Goal: Task Accomplishment & Management: Complete application form

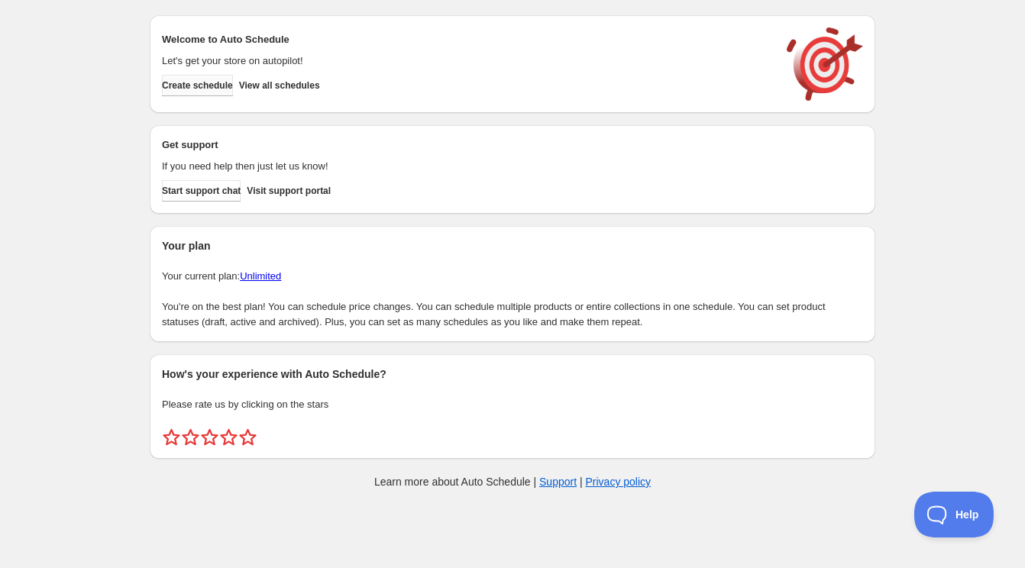
click at [217, 87] on span "Create schedule" at bounding box center [197, 85] width 71 height 12
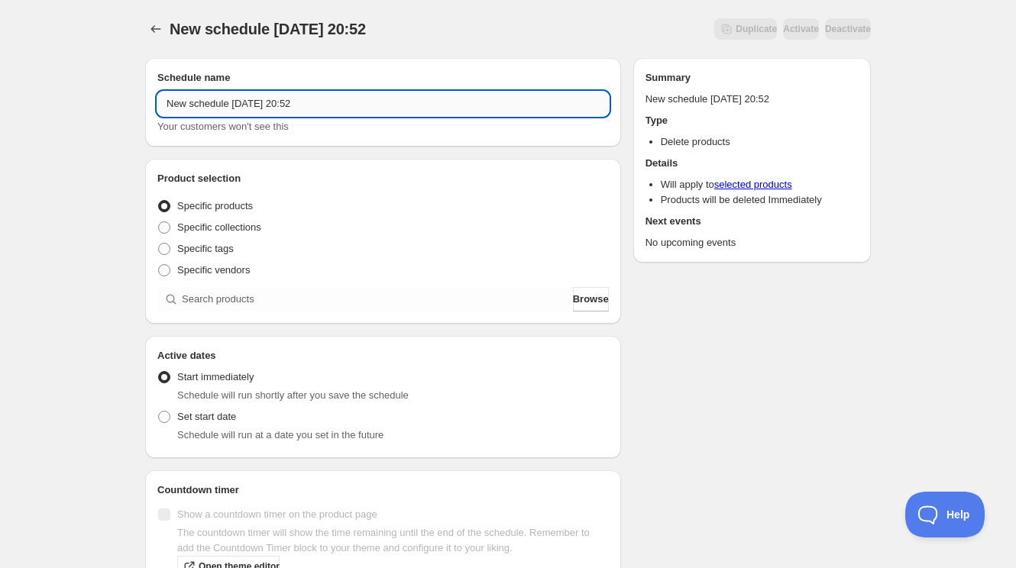
click at [280, 104] on input "New schedule [DATE] 20:52" at bounding box center [382, 104] width 451 height 24
paste input "[DATE] 10:30AM-12:00PM | Holiday Kissing Ball"
type input "[DATE] 10:30AM-12:00PM | Holiday Kissing Ball"
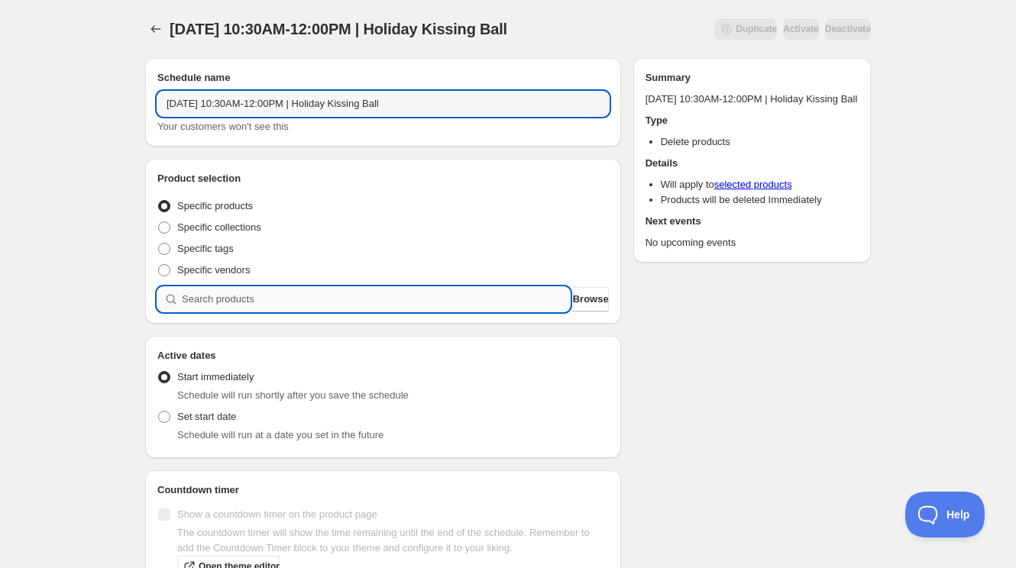
click at [291, 292] on input "search" at bounding box center [376, 299] width 388 height 24
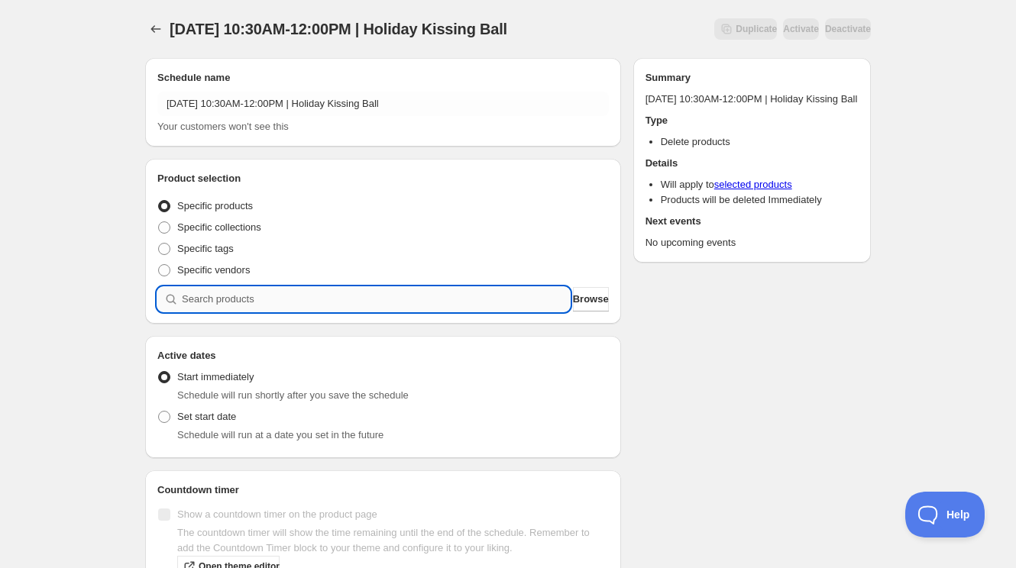
paste input "[DATE] 10:30AM-12:00PM | Holiday Kissing Ball"
type input "[DATE] 10:30AM-12:00PM | Holiday Kissing Ball"
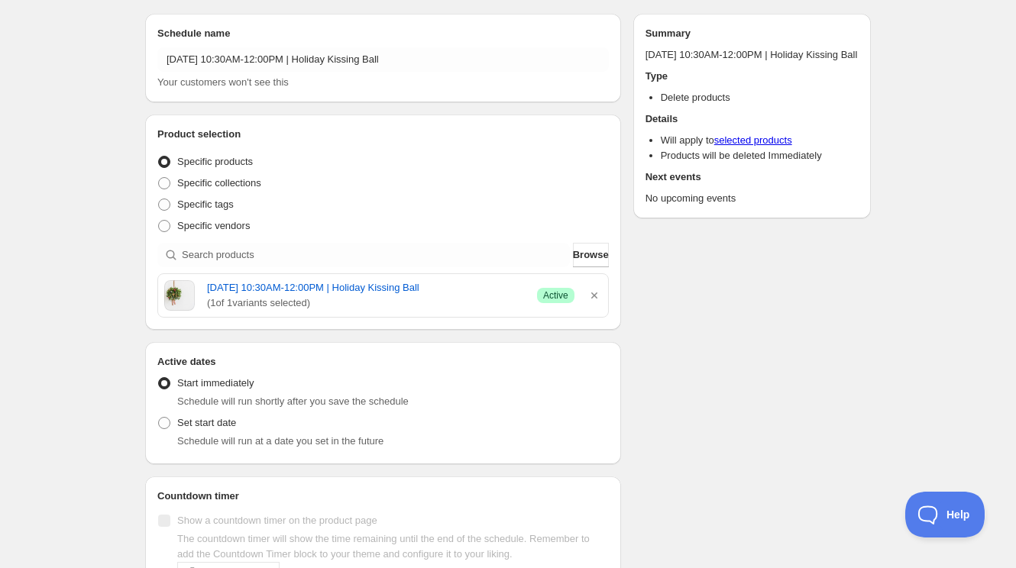
scroll to position [95, 0]
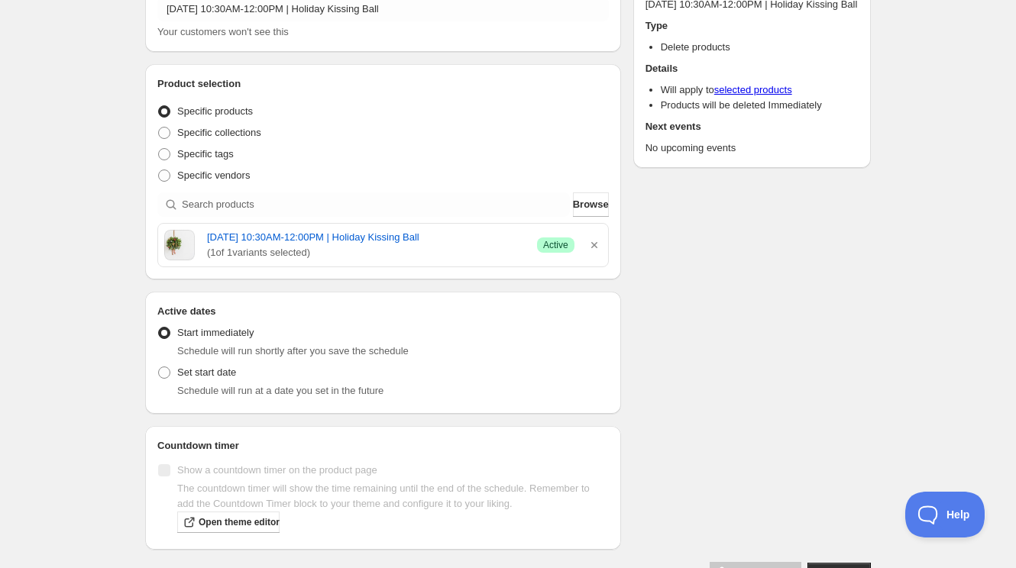
click at [189, 383] on div "Schedule will run at a date you set in the future" at bounding box center [393, 390] width 432 height 15
click at [196, 376] on span "Set start date" at bounding box center [206, 372] width 59 height 11
click at [159, 367] on input "Set start date" at bounding box center [158, 367] width 1 height 1
radio input "true"
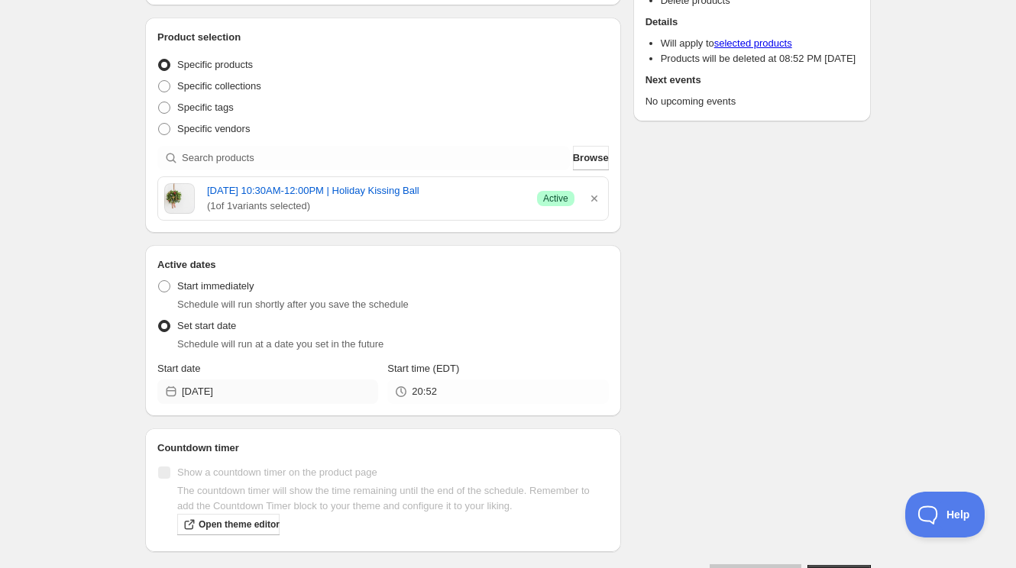
scroll to position [149, 0]
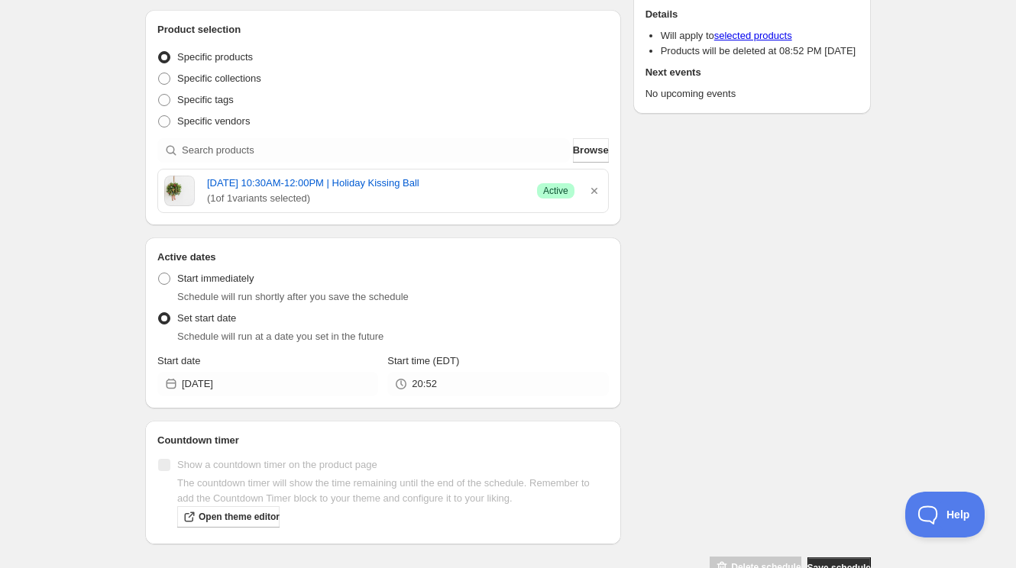
click at [254, 398] on div "Active dates Active Date Type Start immediately Schedule will run shortly after…" at bounding box center [383, 323] width 476 height 171
click at [270, 386] on input "[DATE]" at bounding box center [280, 384] width 196 height 24
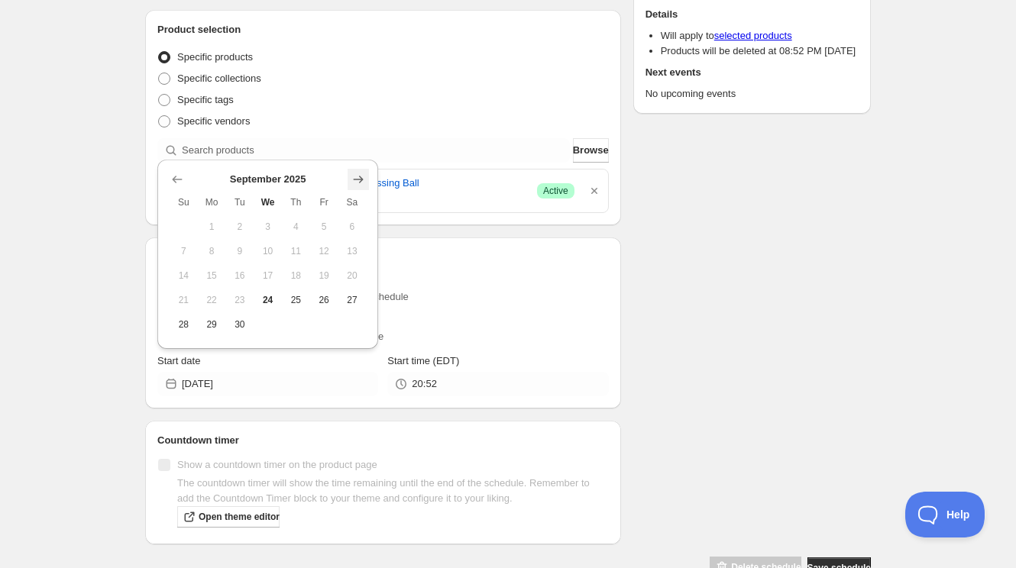
click at [359, 176] on icon "Show next month, October 2025" at bounding box center [359, 180] width 10 height 8
click at [359, 176] on icon "Show next month, November 2025" at bounding box center [359, 180] width 10 height 8
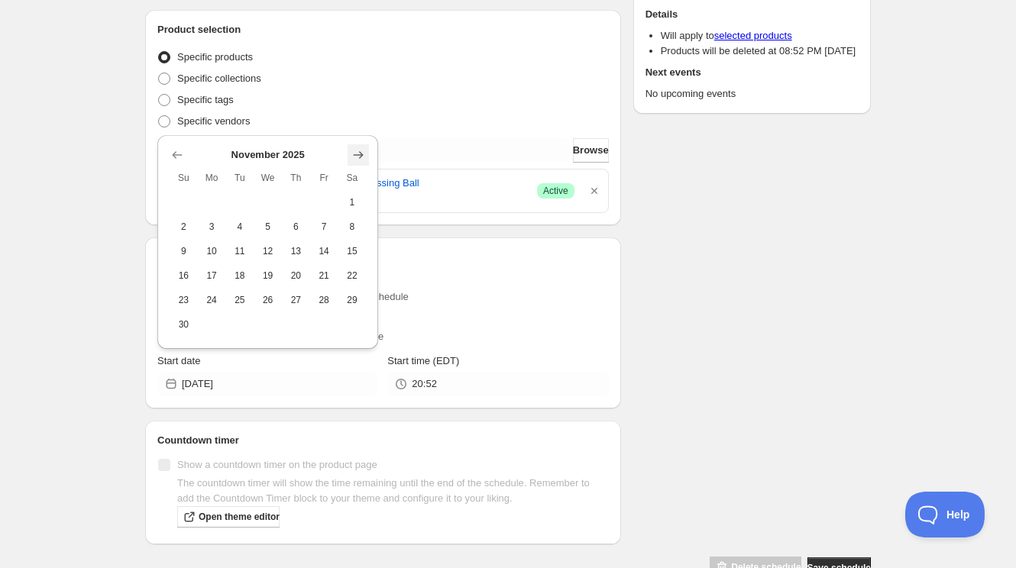
click at [363, 147] on icon "Show next month, December 2025" at bounding box center [358, 154] width 15 height 15
click at [177, 281] on button "14" at bounding box center [184, 276] width 28 height 24
type input "[DATE]"
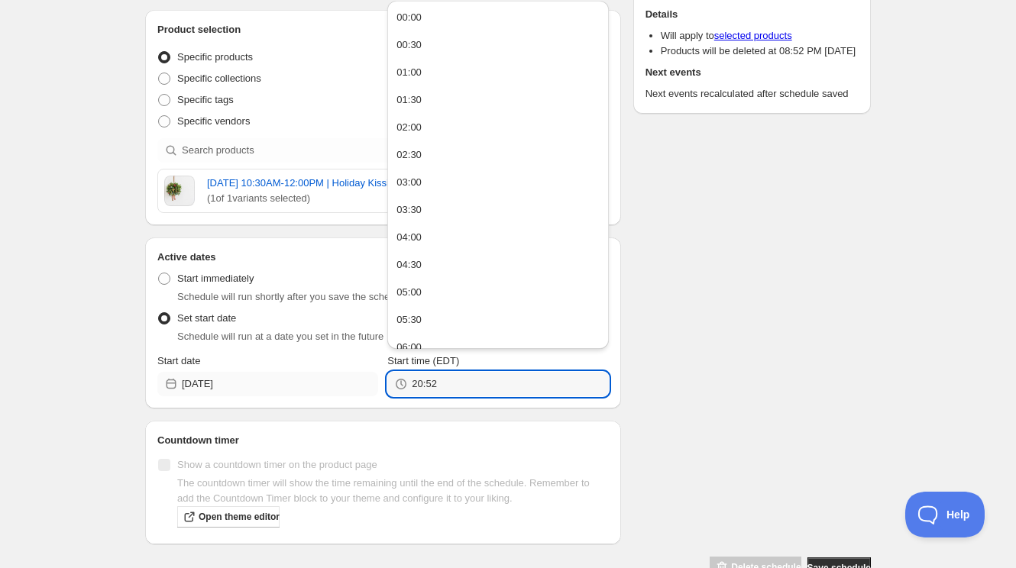
drag, startPoint x: 454, startPoint y: 375, endPoint x: 357, endPoint y: 375, distance: 97.8
click at [361, 374] on div "Start date [DATE] Start time (EDT) 20:52" at bounding box center [382, 375] width 451 height 43
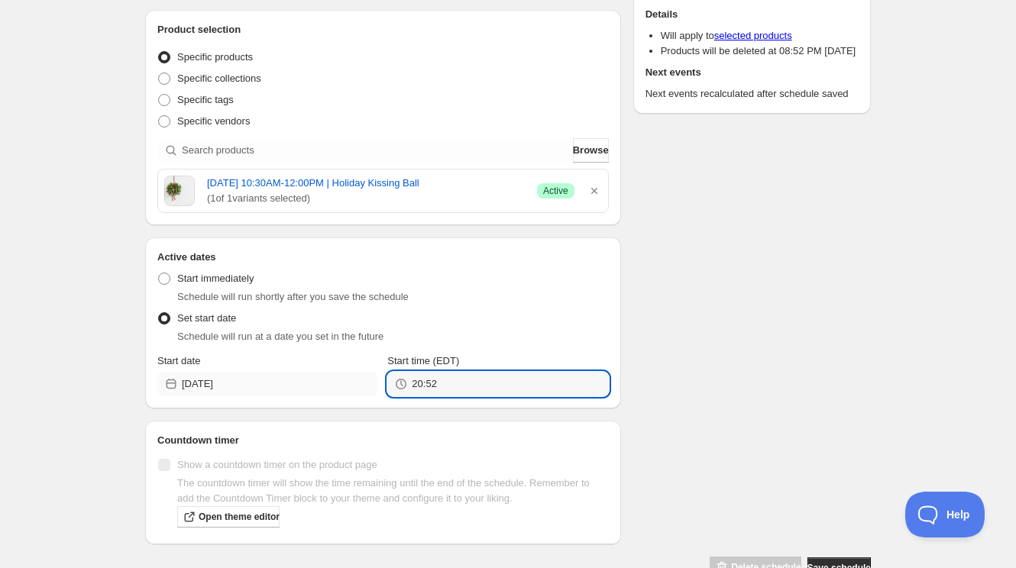
drag, startPoint x: 421, startPoint y: 382, endPoint x: 374, endPoint y: 382, distance: 47.4
click at [374, 382] on div "Start date [DATE] Start time (EDT) 20:52" at bounding box center [382, 375] width 451 height 43
type input "12:00"
click at [742, 299] on div "Schedule name [DATE] 10:30AM-12:00PM | Holiday Kissing Ball Your customers won'…" at bounding box center [502, 238] width 738 height 683
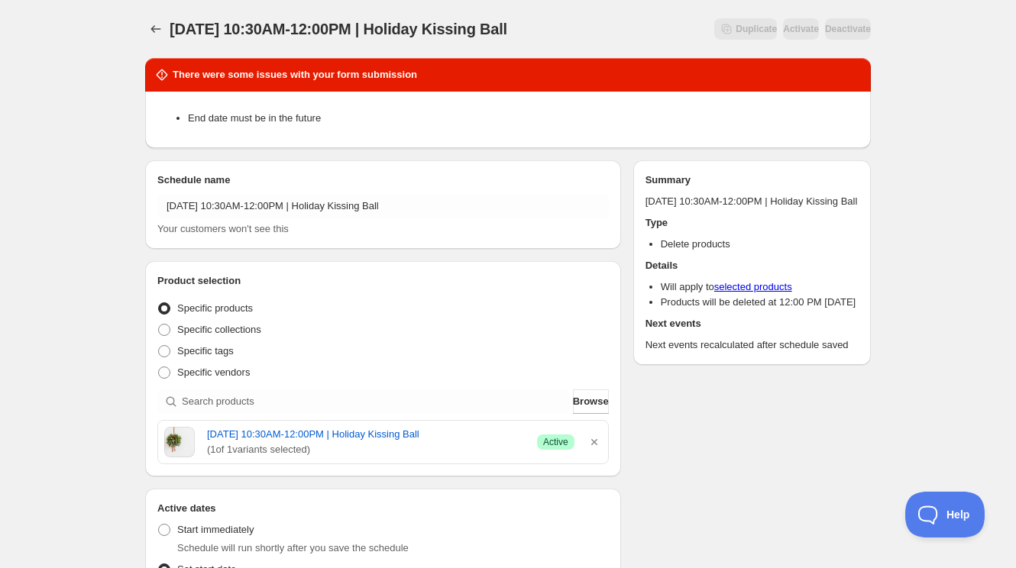
scroll to position [290, 0]
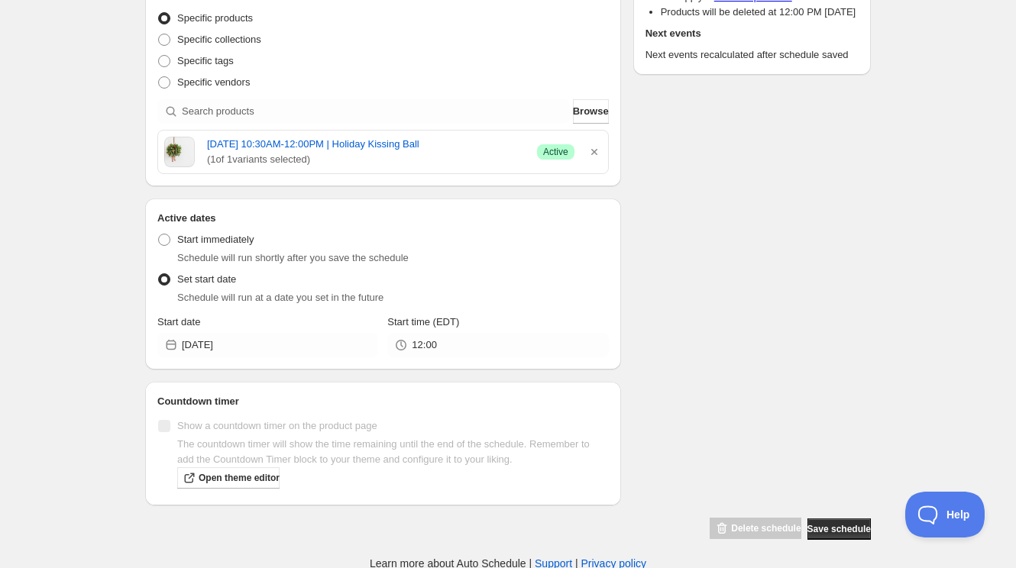
click at [748, 390] on div "There were some issues with your form submission End date must be in the future…" at bounding box center [502, 148] width 738 height 785
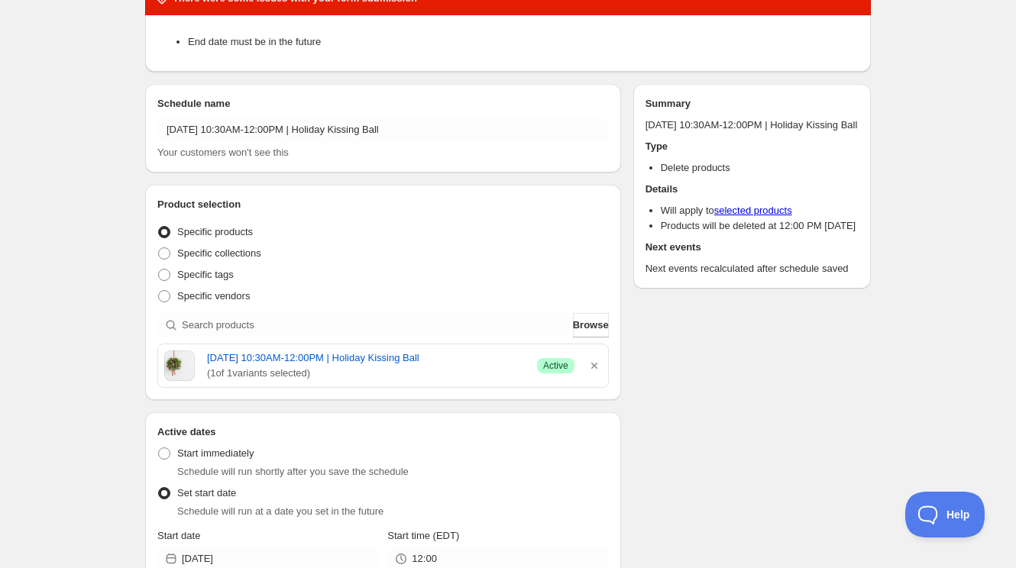
scroll to position [0, 0]
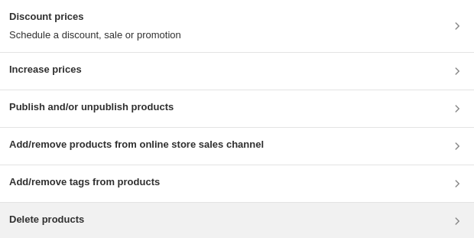
click at [163, 48] on div "Delete products" at bounding box center [237, 220] width 474 height 37
